Goal: Task Accomplishment & Management: Manage account settings

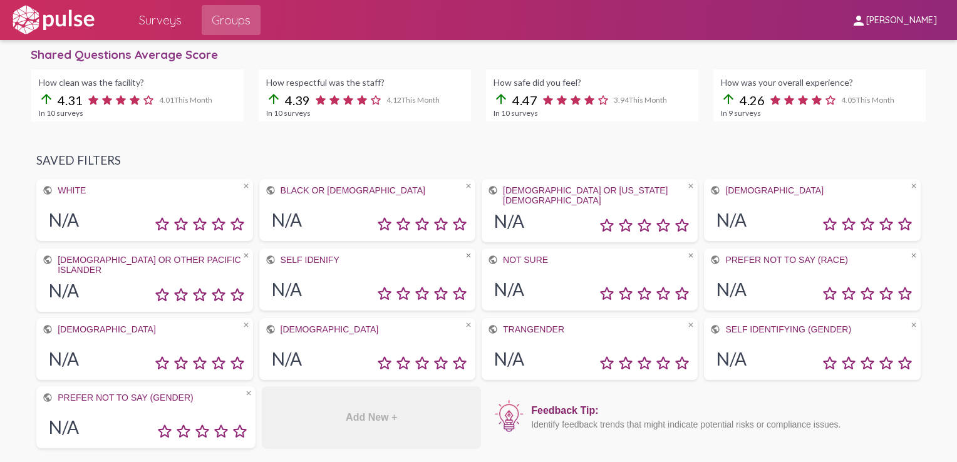
scroll to position [296, 0]
click at [537, 276] on div "N/A" at bounding box center [590, 290] width 204 height 31
click at [162, 16] on span "Surveys" at bounding box center [160, 20] width 43 height 23
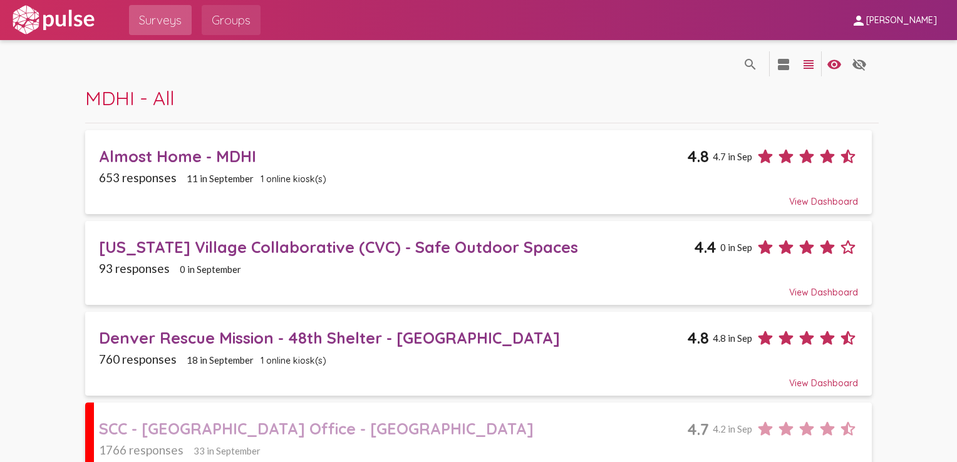
click at [227, 23] on span "Groups" at bounding box center [231, 20] width 39 height 23
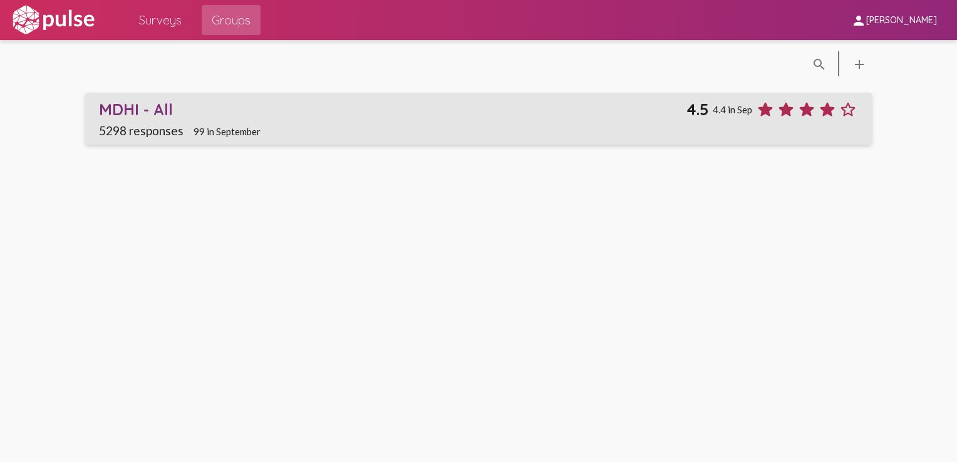
click at [243, 96] on link "MDHI - All 4.5 4.4 in Sep 5298 responses 99 in September" at bounding box center [478, 119] width 786 height 52
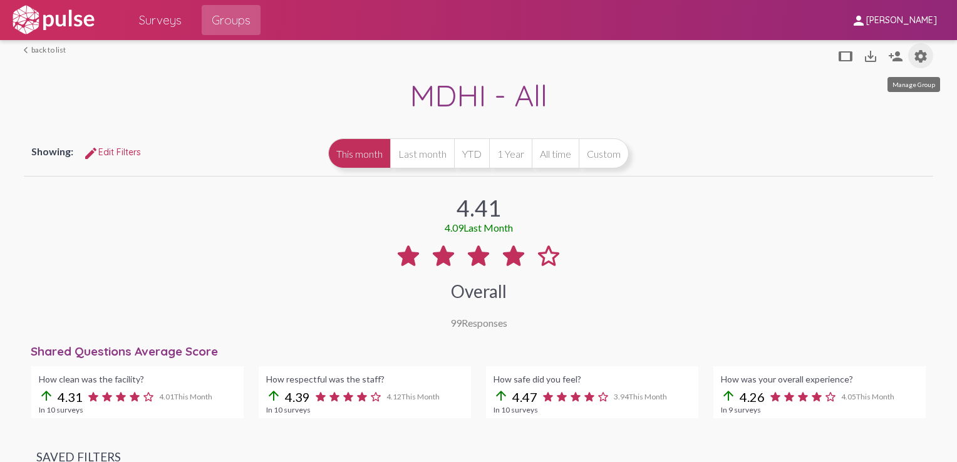
click at [918, 56] on mat-icon "settings" at bounding box center [920, 56] width 15 height 15
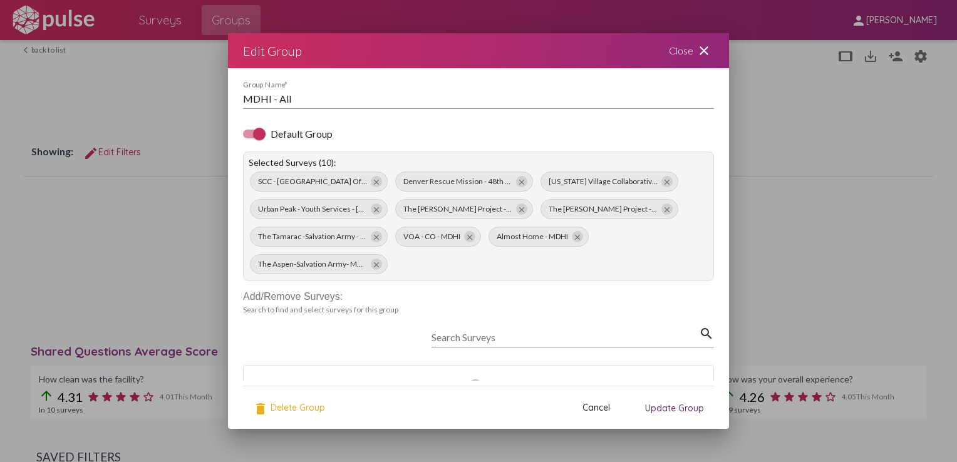
scroll to position [69, 0]
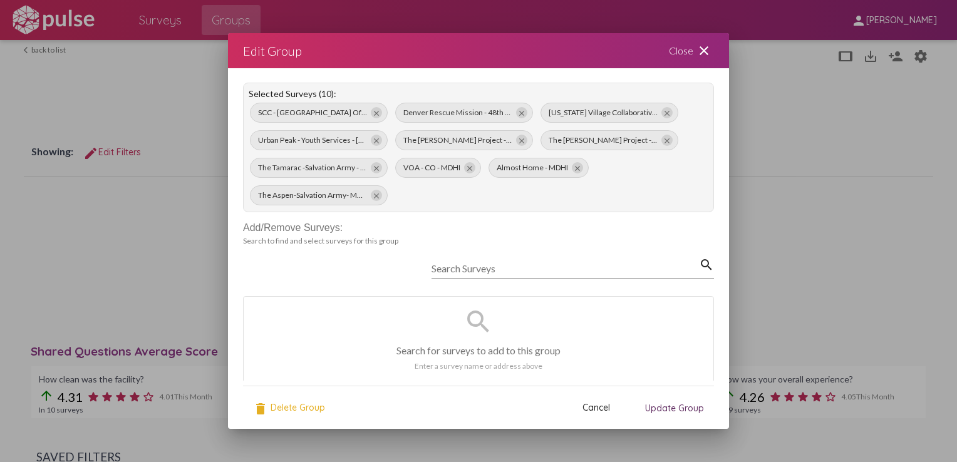
click at [681, 51] on div "Close close" at bounding box center [691, 50] width 75 height 35
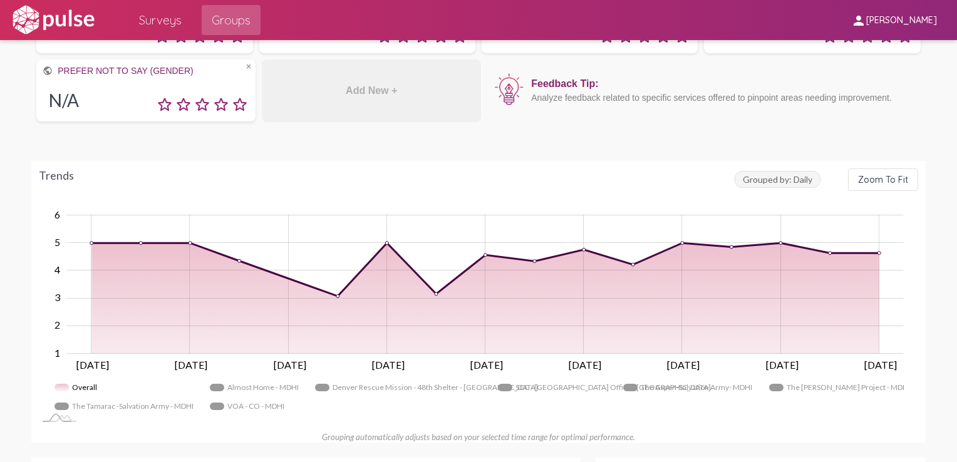
scroll to position [624, 0]
click at [771, 180] on span "Grouped by: Daily" at bounding box center [778, 179] width 86 height 17
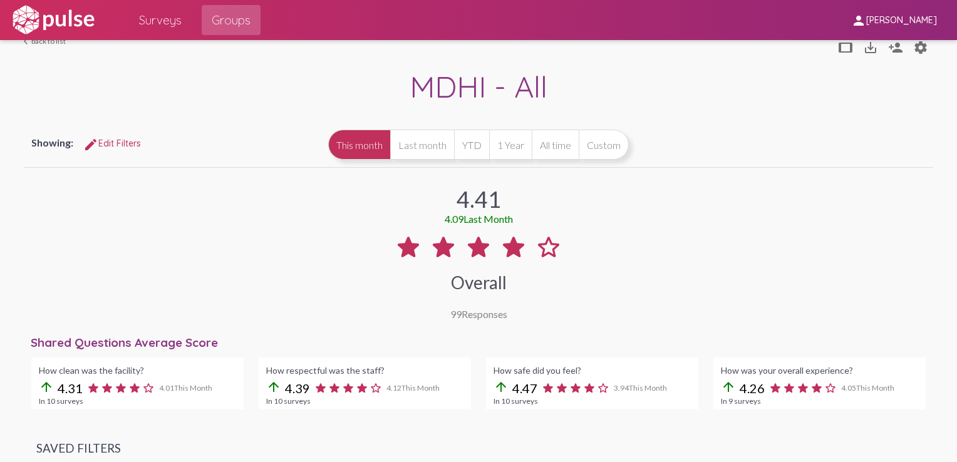
scroll to position [1, 0]
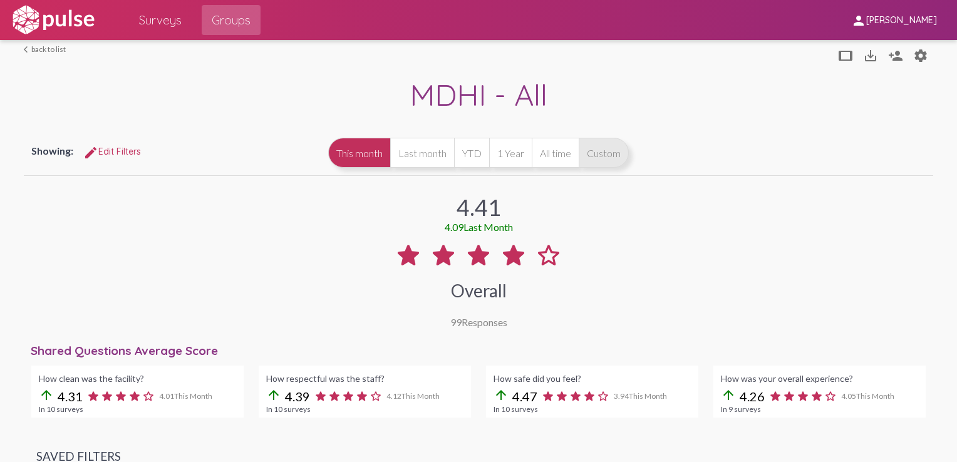
click at [604, 149] on button "Custom" at bounding box center [604, 153] width 50 height 30
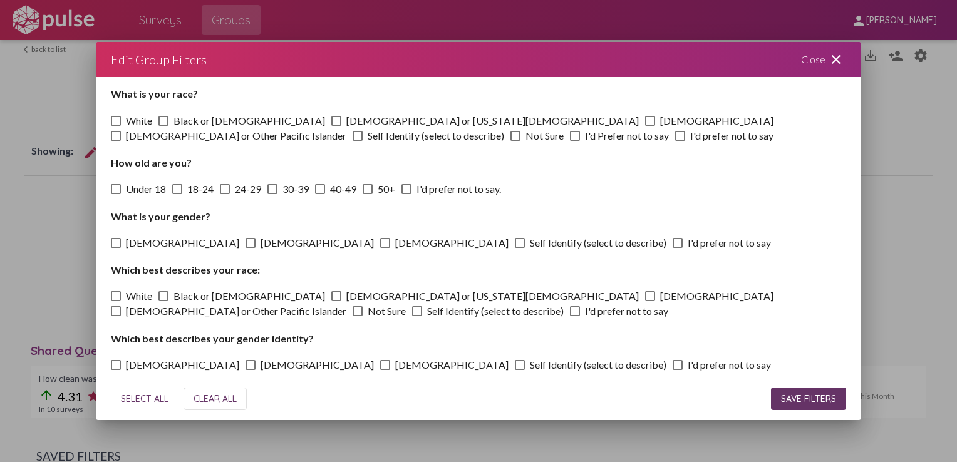
scroll to position [0, 0]
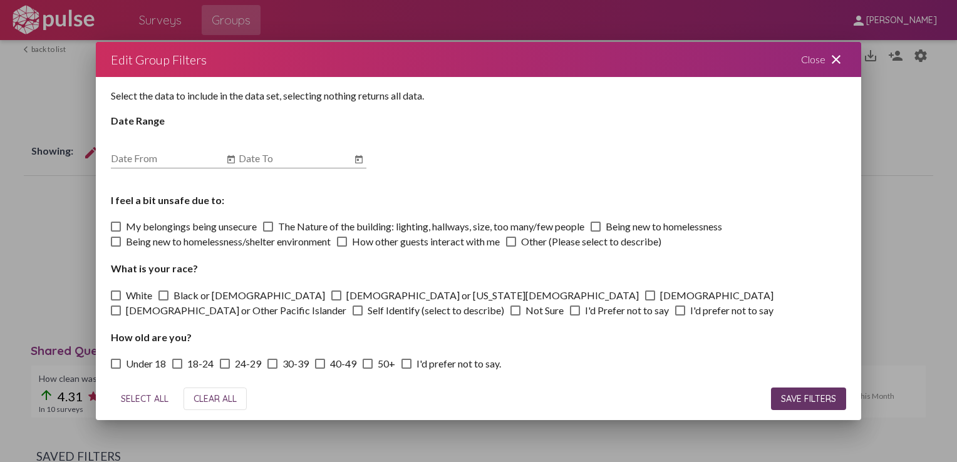
drag, startPoint x: 556, startPoint y: 366, endPoint x: 91, endPoint y: 101, distance: 535.7
click at [91, 101] on div "Edit Group Filters Close close Select the data to include in the data set, sele…" at bounding box center [478, 231] width 957 height 462
copy div "Lore Ipsum Dolorsi Ametc adipi Elitse doe temp in utlabor et dol magn ali, enim…"
click at [519, 174] on div "Select the data to include in the data set, selecting nothing returns all data.…" at bounding box center [478, 227] width 765 height 301
click at [822, 64] on div "Close close" at bounding box center [823, 59] width 75 height 35
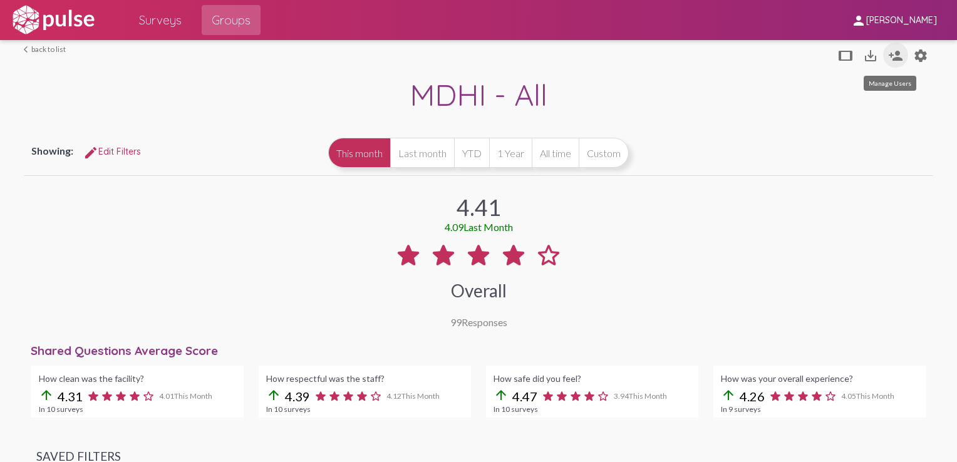
click at [892, 59] on mat-icon "person_add" at bounding box center [895, 55] width 15 height 15
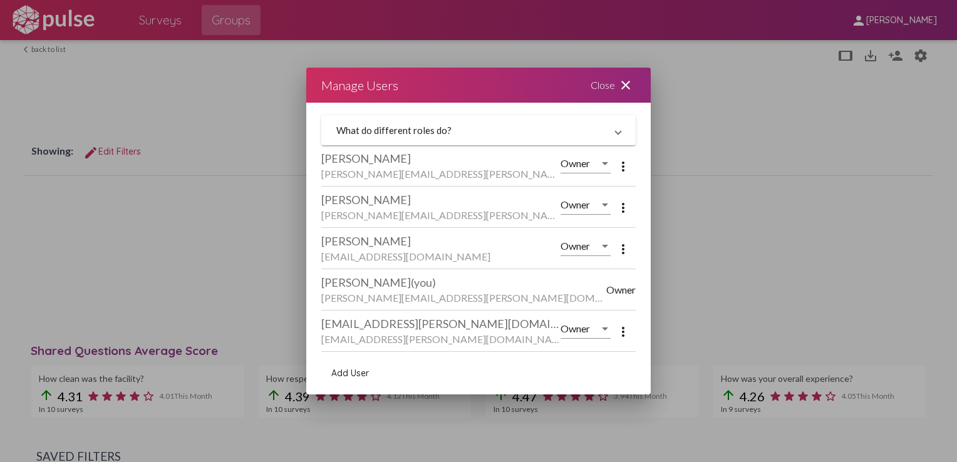
click at [582, 170] on div "Owner" at bounding box center [585, 159] width 50 height 28
click at [592, 199] on span "Admin" at bounding box center [585, 194] width 51 height 30
click at [602, 165] on div at bounding box center [605, 163] width 6 height 3
click at [587, 131] on span "Owner" at bounding box center [585, 134] width 51 height 30
click at [620, 87] on mat-icon "close" at bounding box center [625, 85] width 15 height 15
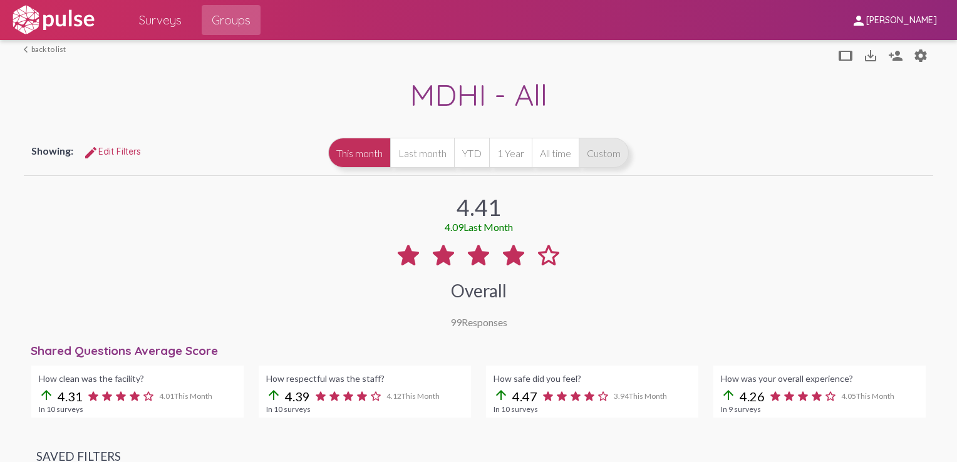
click at [584, 149] on button "Custom" at bounding box center [604, 153] width 50 height 30
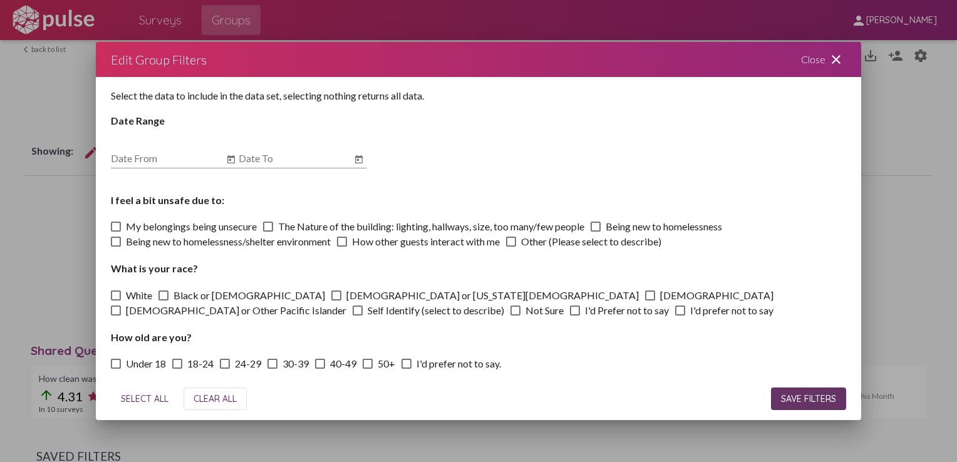
drag, startPoint x: 820, startPoint y: 64, endPoint x: 834, endPoint y: 59, distance: 14.7
click at [834, 59] on div "Close close" at bounding box center [823, 59] width 75 height 35
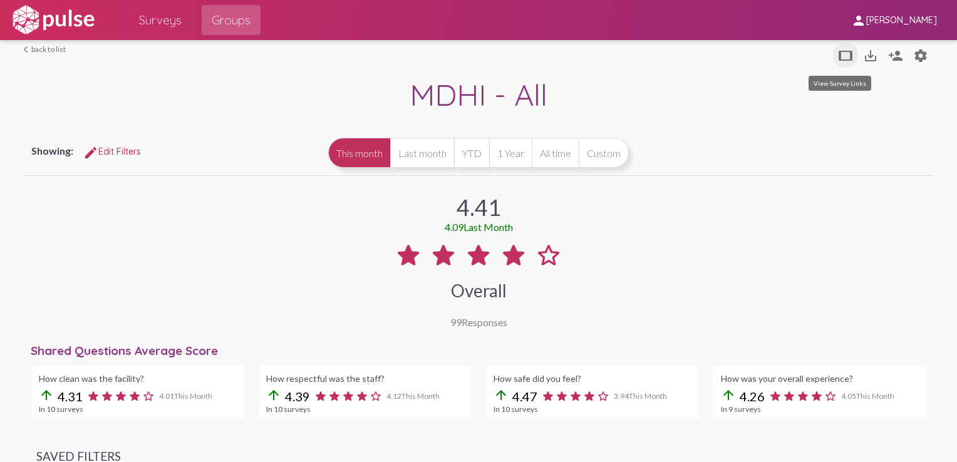
click at [838, 59] on mat-icon "tablet" at bounding box center [845, 55] width 15 height 15
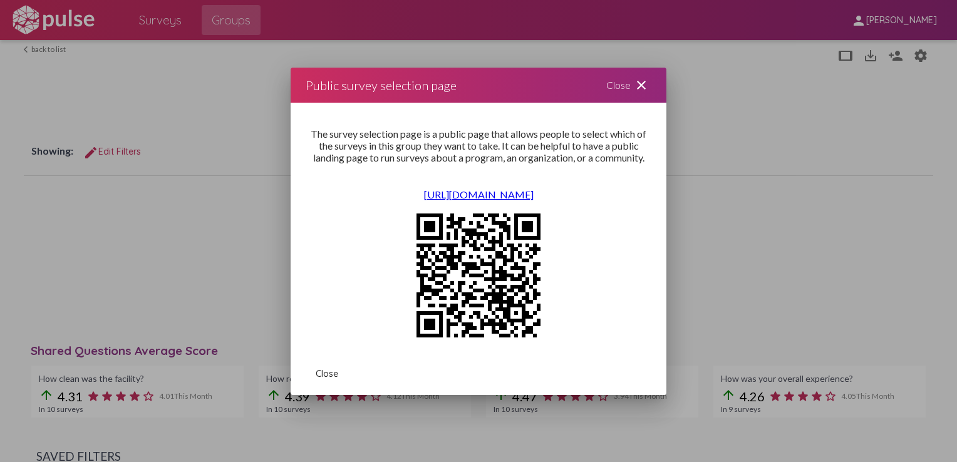
click at [611, 153] on div "The survey selection page is a public page that allows people to select which o…" at bounding box center [479, 146] width 346 height 36
click at [617, 100] on div "Close close" at bounding box center [628, 85] width 75 height 35
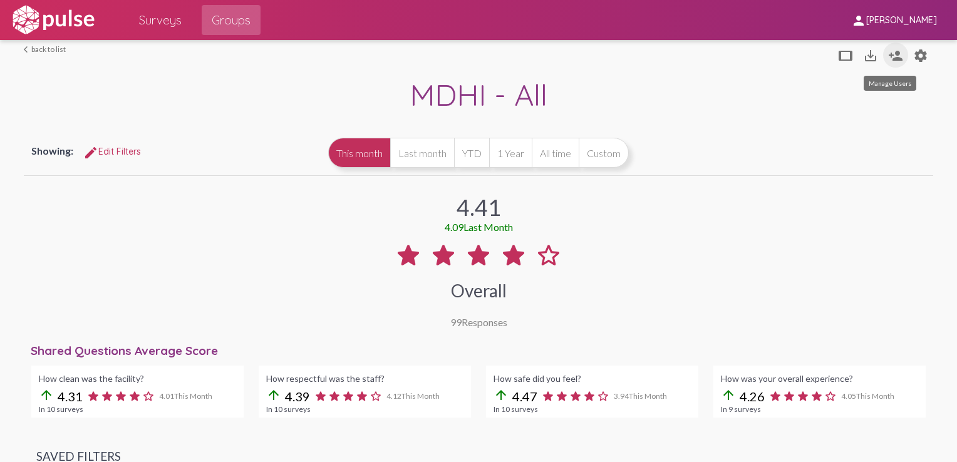
click at [894, 56] on mat-icon "person_add" at bounding box center [895, 55] width 15 height 15
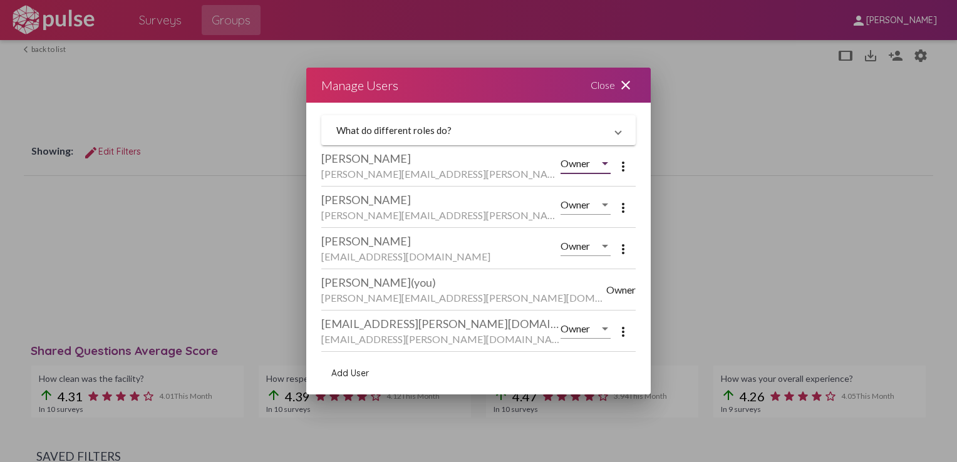
click at [589, 163] on span "Owner" at bounding box center [574, 163] width 29 height 12
click at [580, 187] on span "Admin" at bounding box center [585, 194] width 51 height 30
click at [615, 82] on div "Close close" at bounding box center [612, 85] width 75 height 35
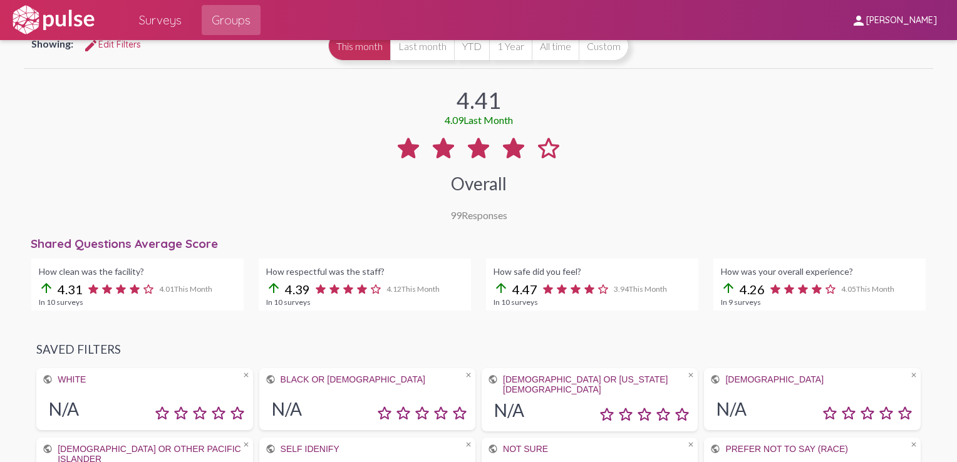
scroll to position [108, 0]
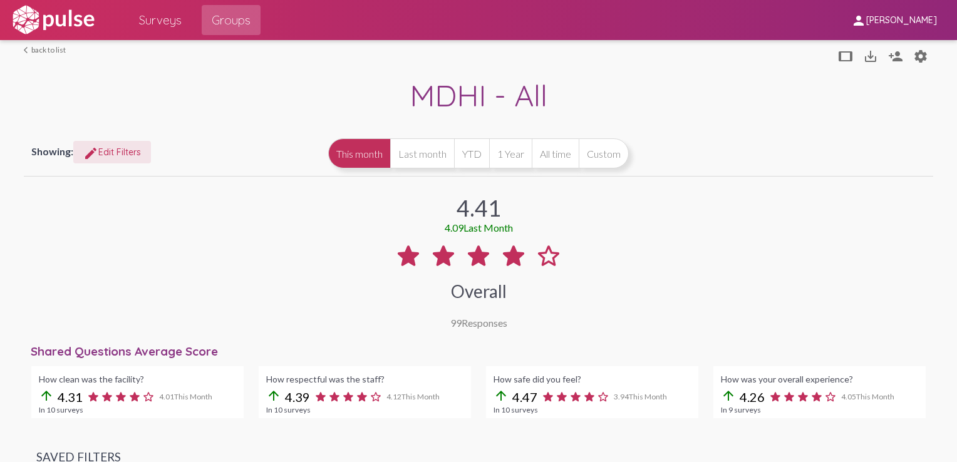
click at [123, 150] on span "edit Edit Filters" at bounding box center [112, 152] width 58 height 11
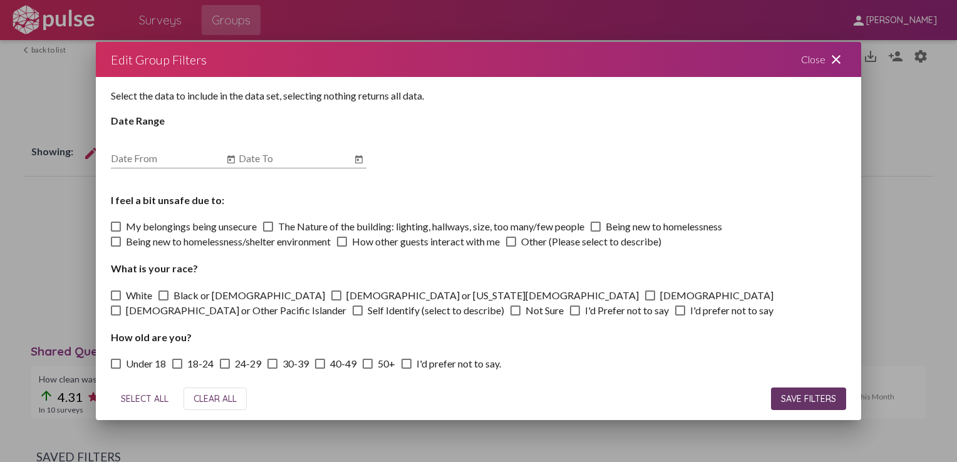
click at [152, 157] on input "Date From" at bounding box center [167, 158] width 113 height 11
type input "9/7/2025"
click at [272, 159] on input "Date To" at bounding box center [295, 158] width 113 height 11
type input "9/13/2025"
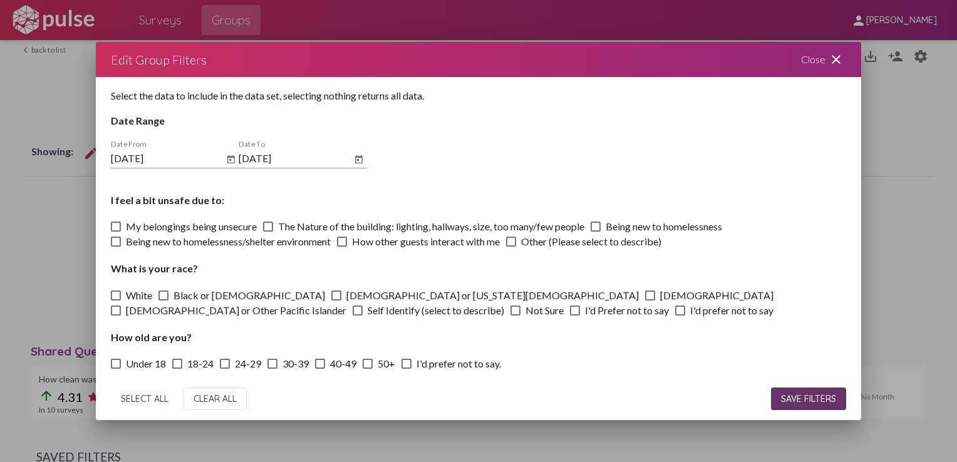
click at [644, 120] on h4 "Date Range" at bounding box center [478, 121] width 735 height 12
click at [286, 177] on div "9/13/2025 Date To" at bounding box center [303, 160] width 128 height 41
click at [123, 396] on span "SELECT ALL" at bounding box center [145, 398] width 48 height 11
checkbox input "true"
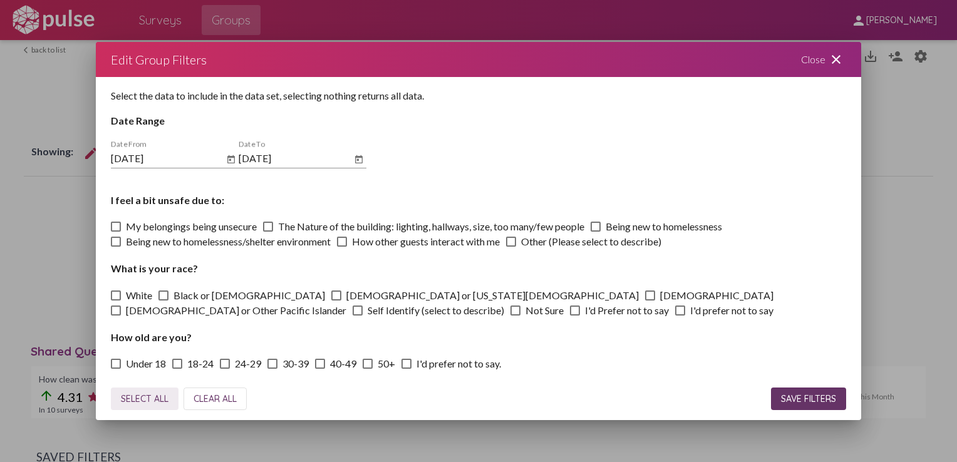
checkbox input "true"
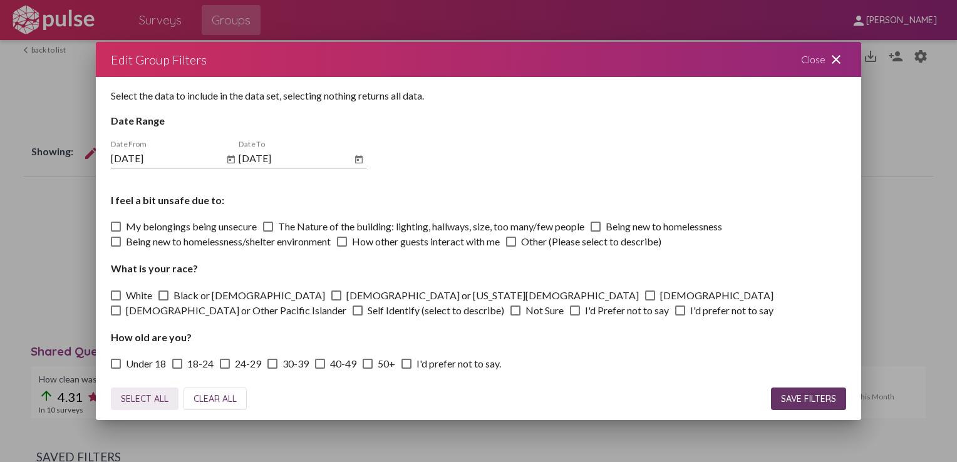
checkbox input "true"
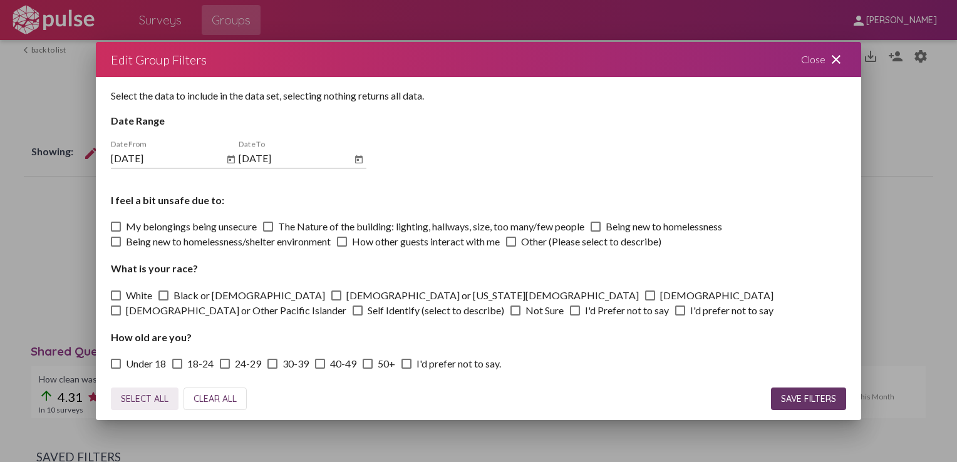
checkbox input "true"
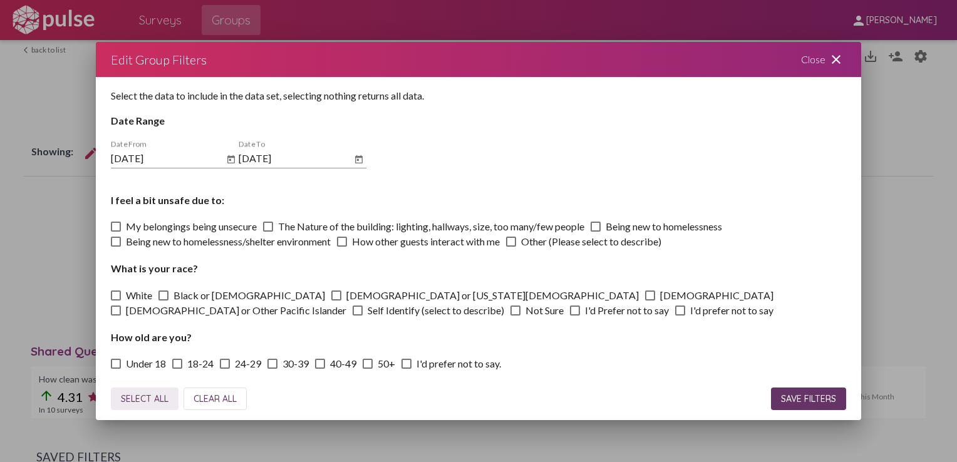
checkbox input "true"
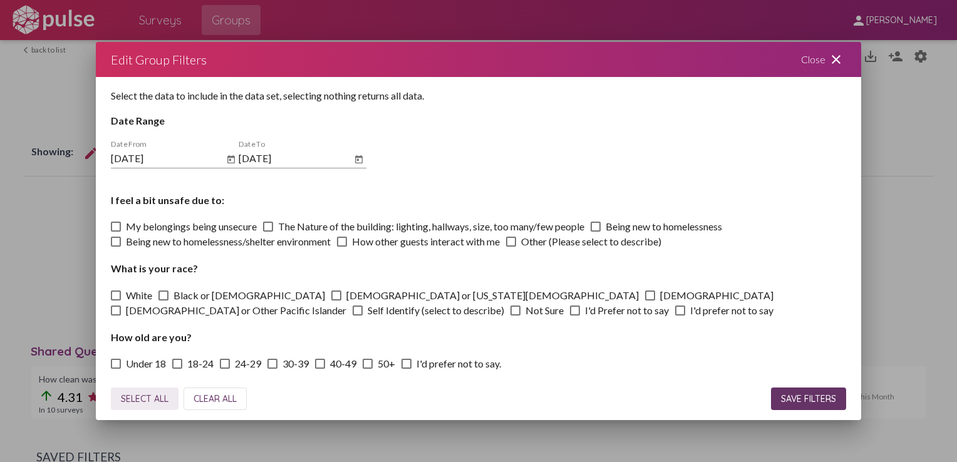
checkbox input "true"
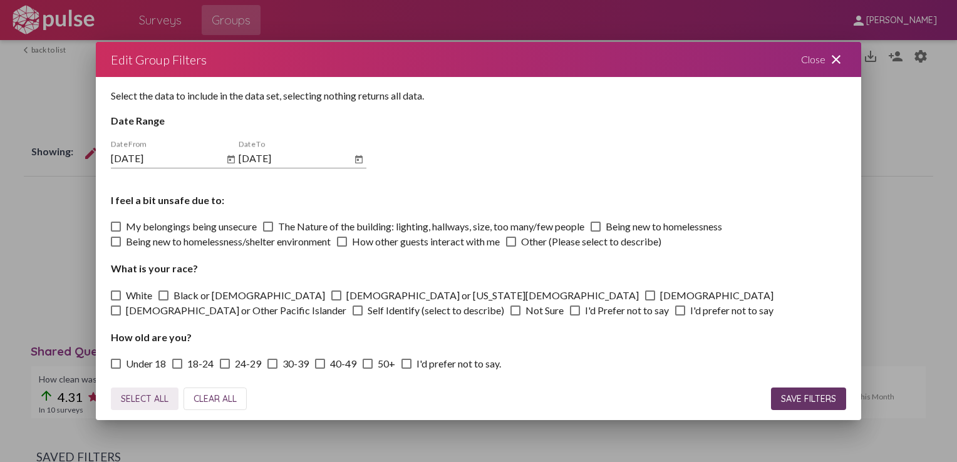
checkbox input "true"
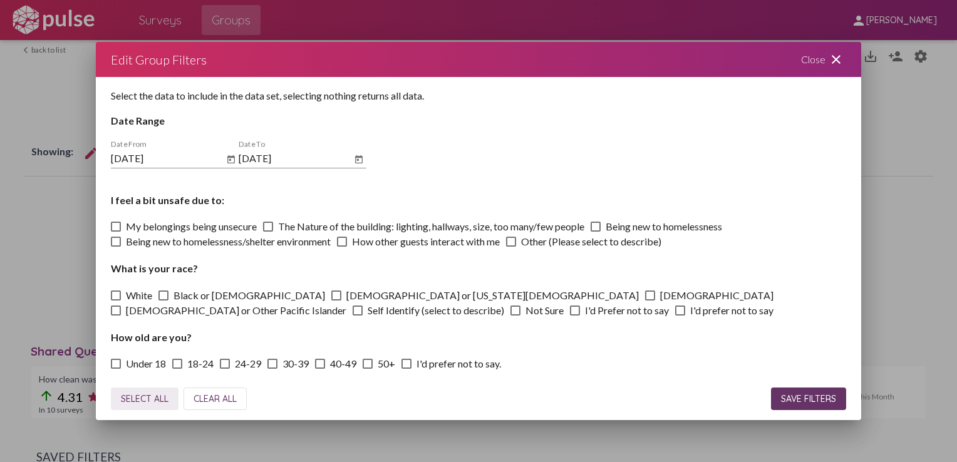
checkbox input "true"
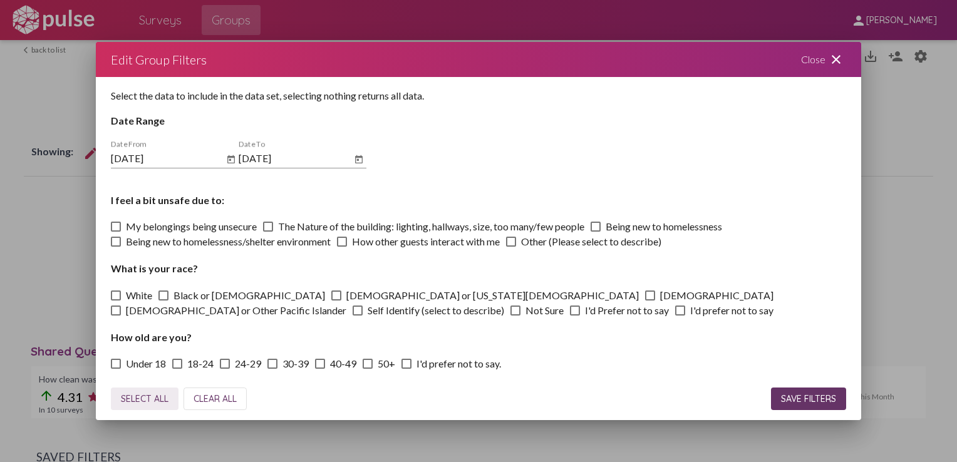
checkbox input "true"
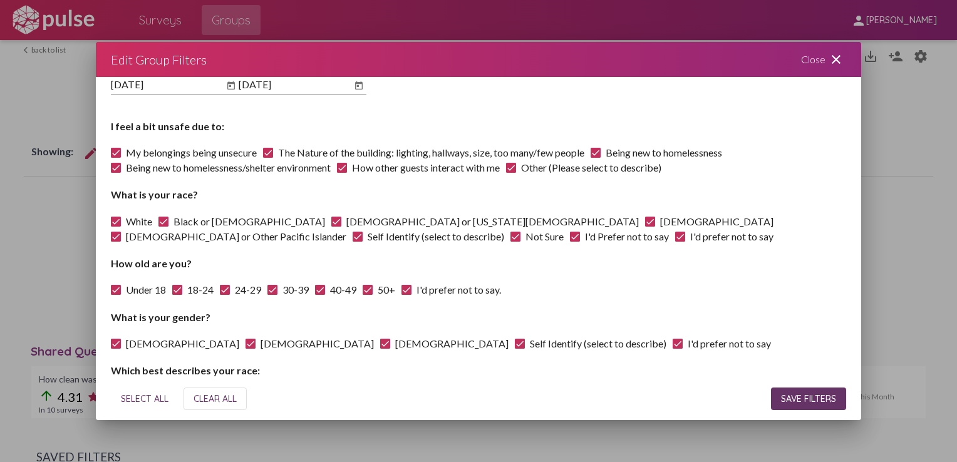
scroll to position [75, 0]
click at [796, 401] on span "SAVE FILTERS" at bounding box center [808, 398] width 55 height 11
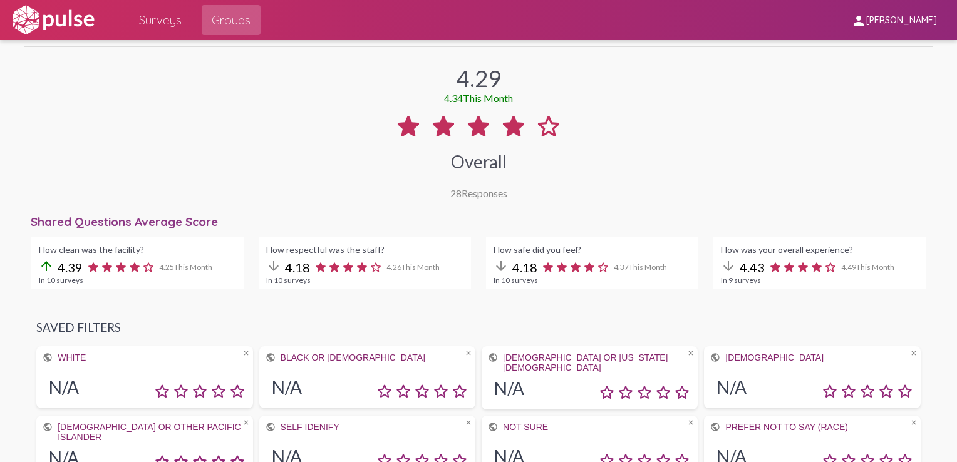
scroll to position [362, 0]
